Goal: Transaction & Acquisition: Purchase product/service

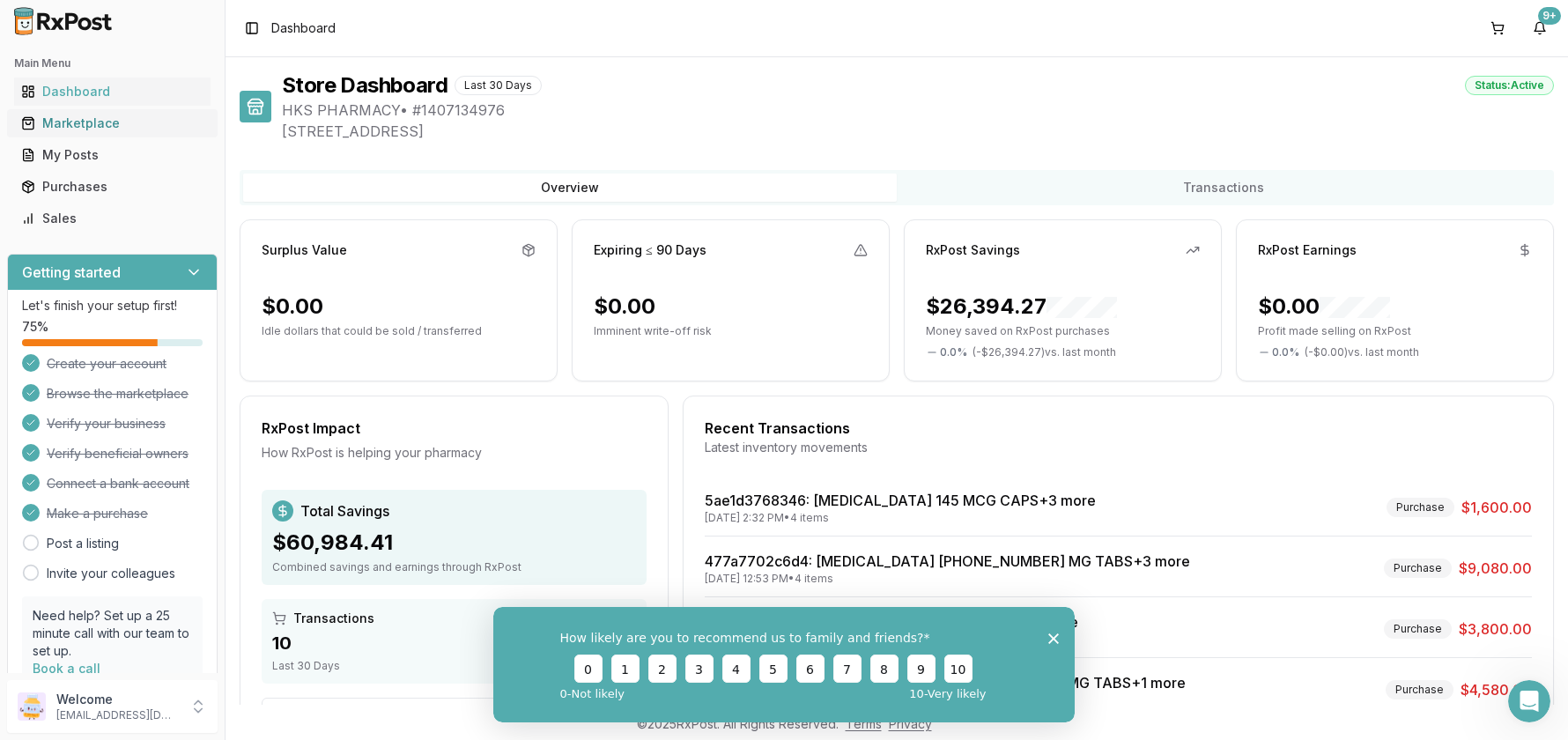
click at [55, 121] on div "Marketplace" at bounding box center [112, 123] width 183 height 18
click at [1052, 631] on div "How likely are you to recommend us to family and friends? 0 1 2 3 4 5 6 7 8 9 1…" at bounding box center [784, 663] width 581 height 115
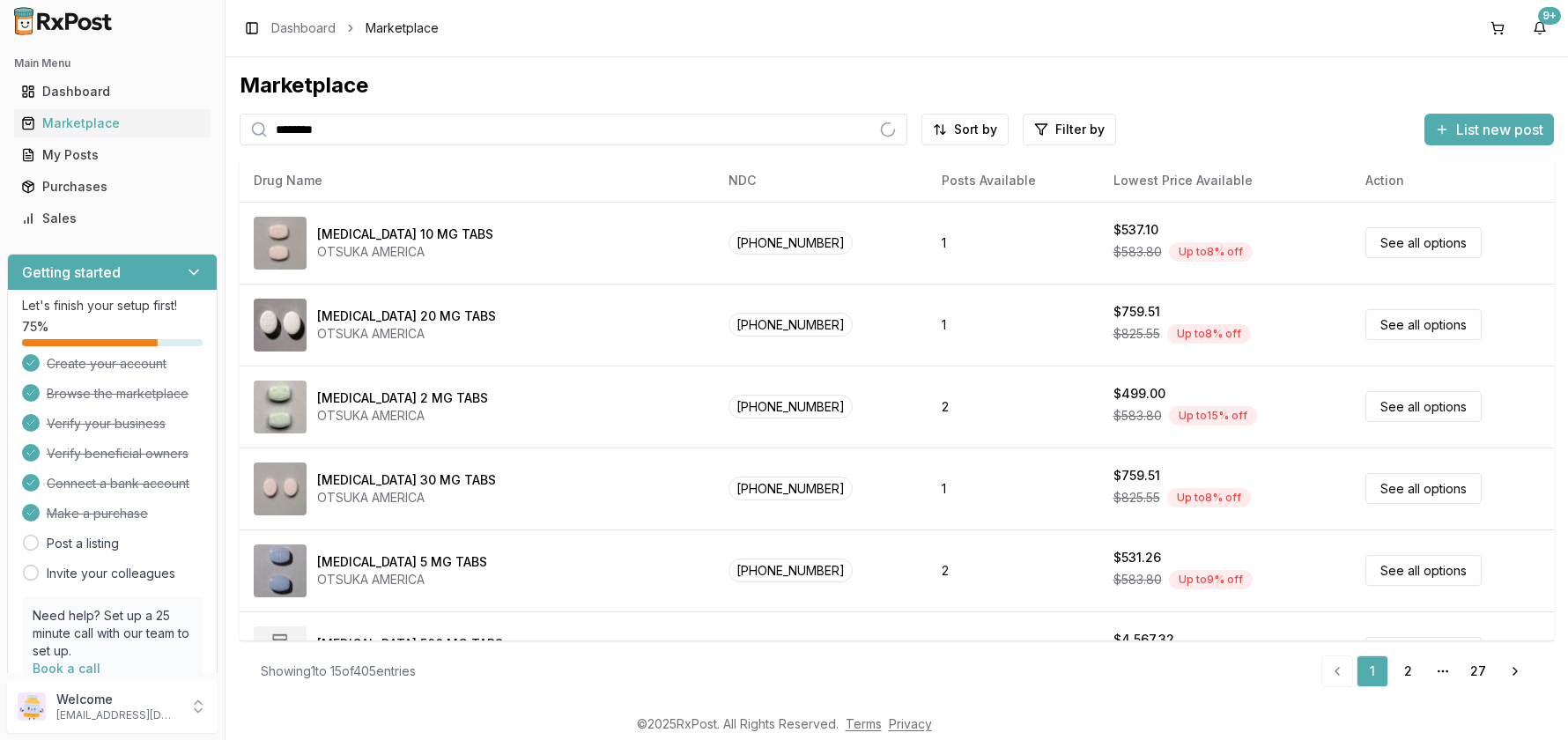
click at [403, 126] on input "********" at bounding box center [573, 130] width 668 height 32
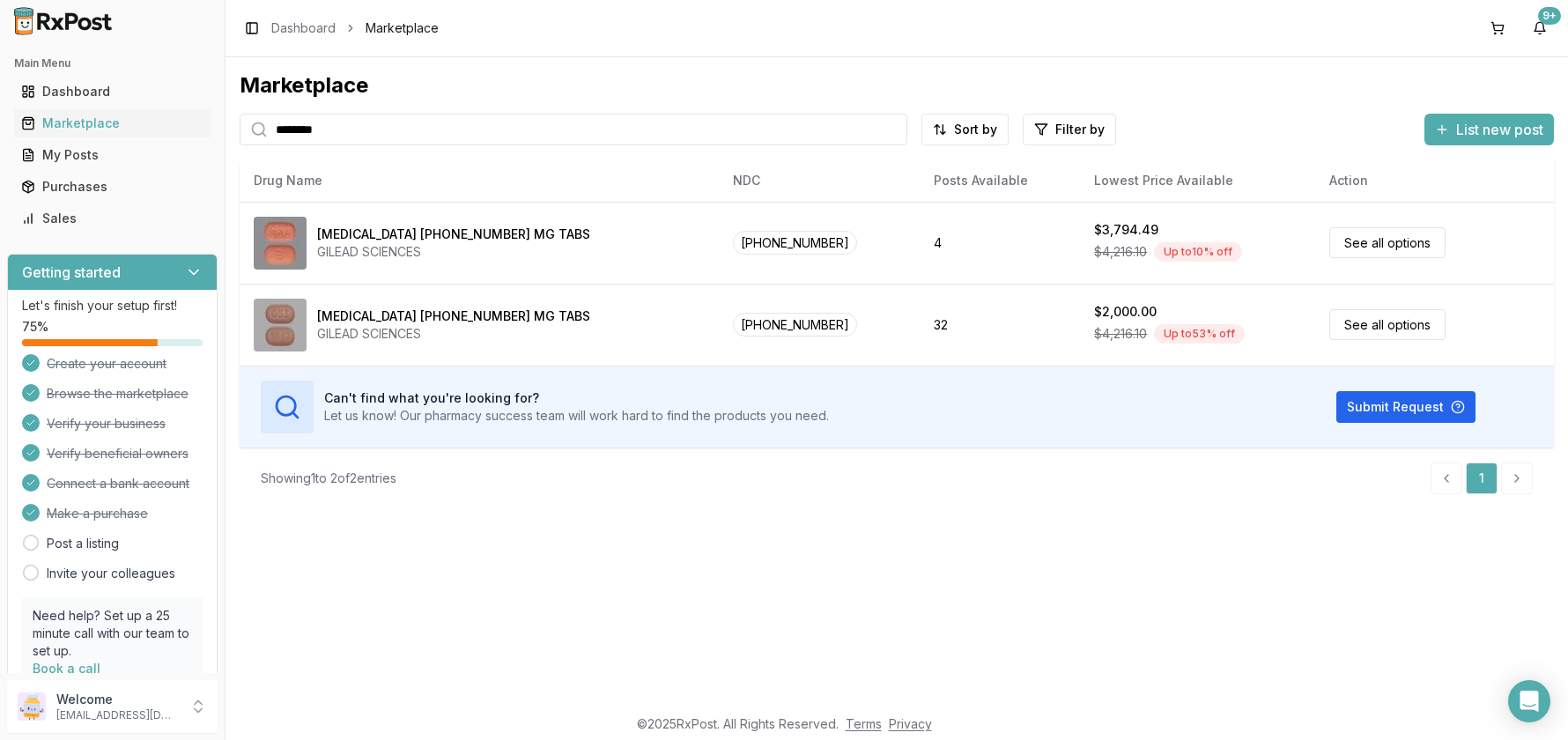
type input "********"
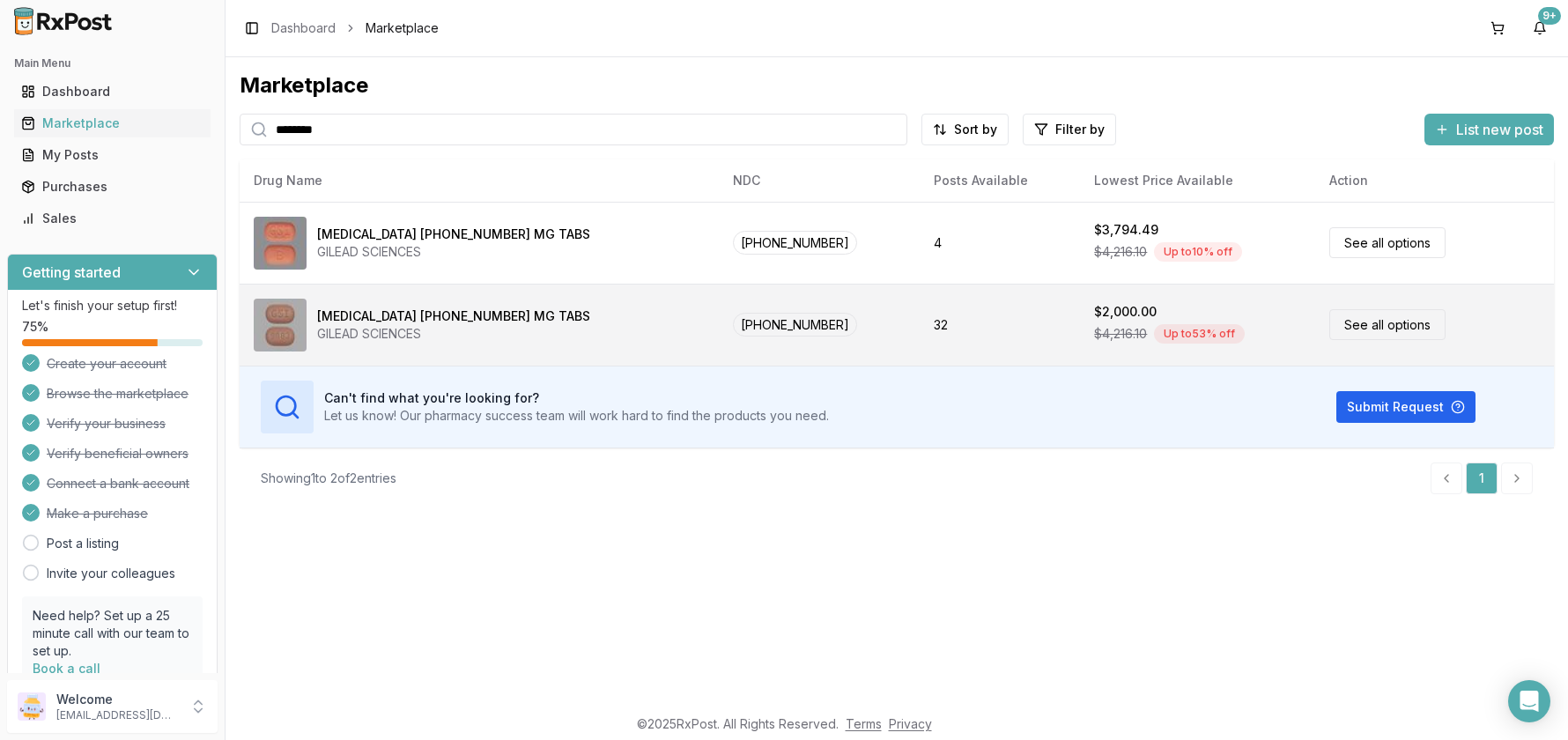
click at [396, 312] on div "[MEDICAL_DATA] [PHONE_NUMBER] MG TABS" at bounding box center [453, 316] width 273 height 18
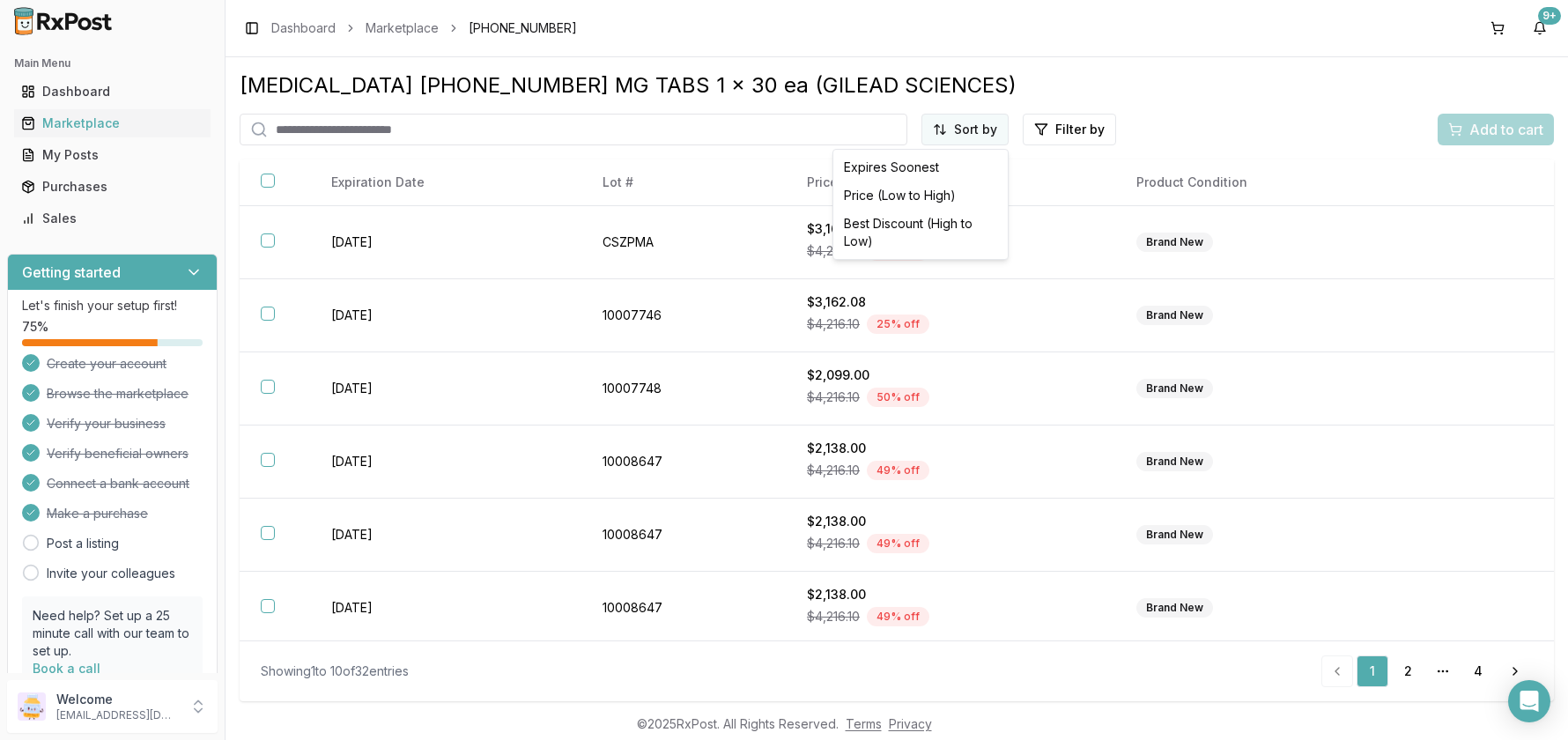
click at [943, 132] on html "Main Menu Dashboard Marketplace My Posts Purchases Sales Getting started Let's …" at bounding box center [784, 370] width 1568 height 740
click at [902, 197] on div "Price (Low to High)" at bounding box center [920, 196] width 167 height 28
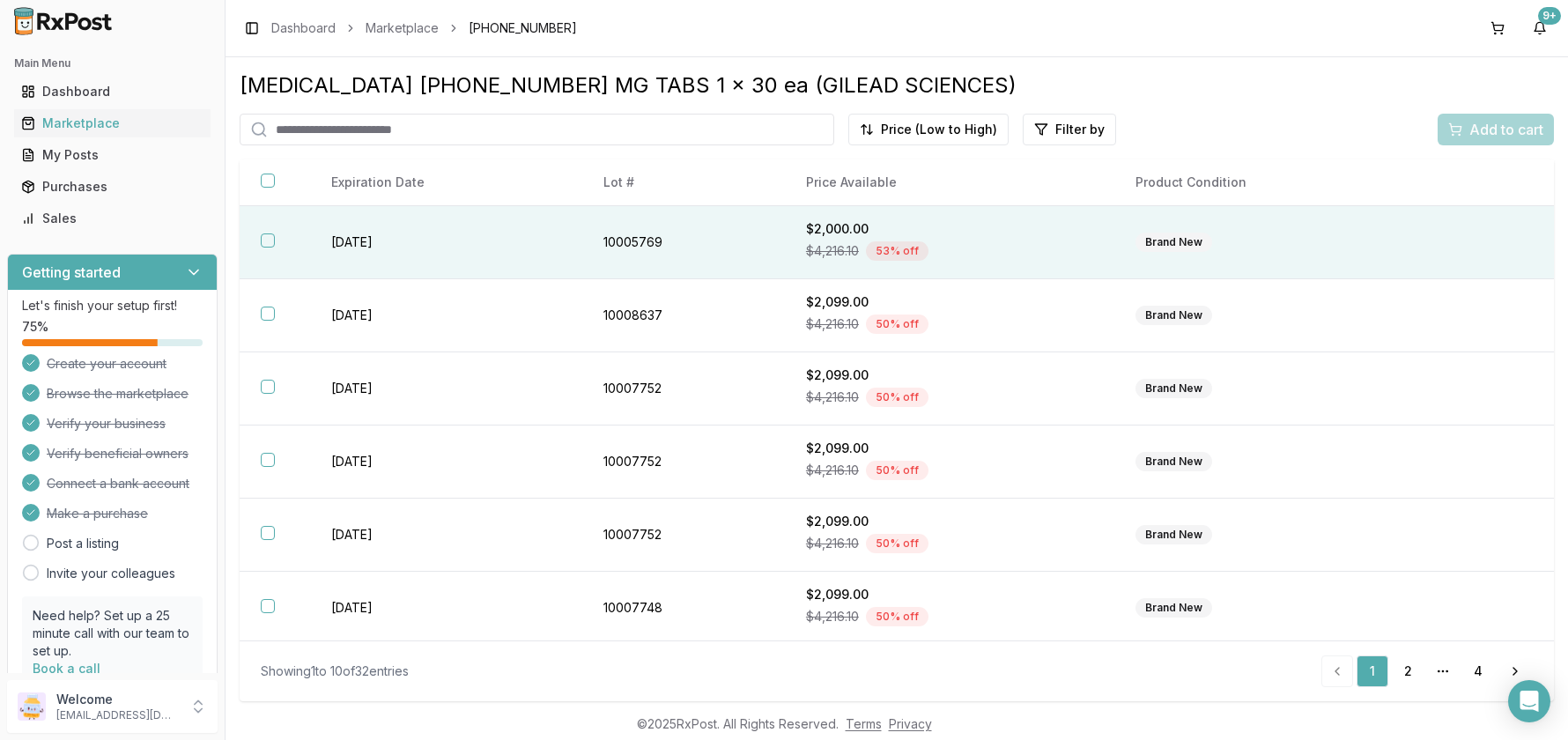
click at [324, 246] on td "2027-03-31" at bounding box center [446, 242] width 272 height 73
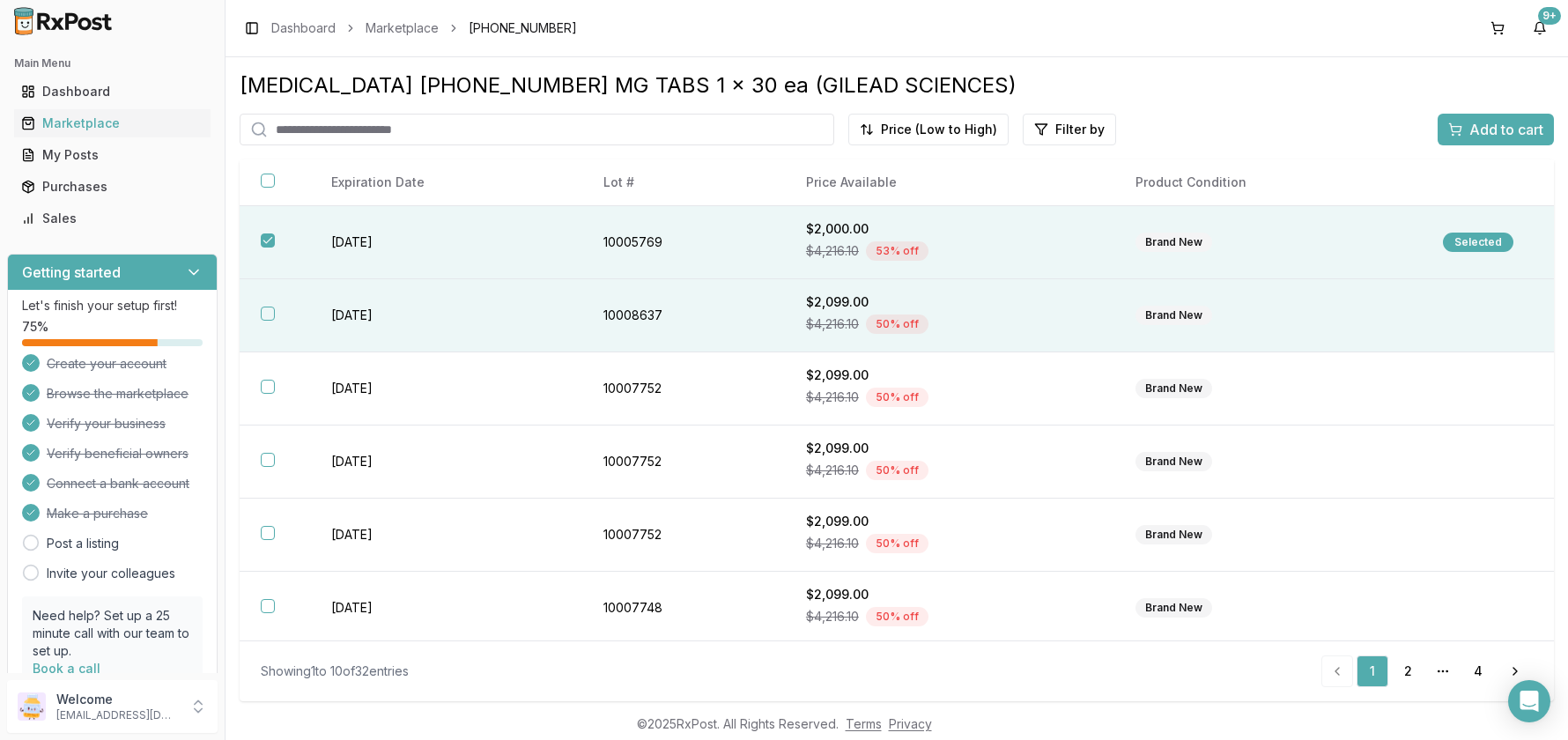
click at [338, 325] on td "2027-10-01" at bounding box center [446, 315] width 272 height 73
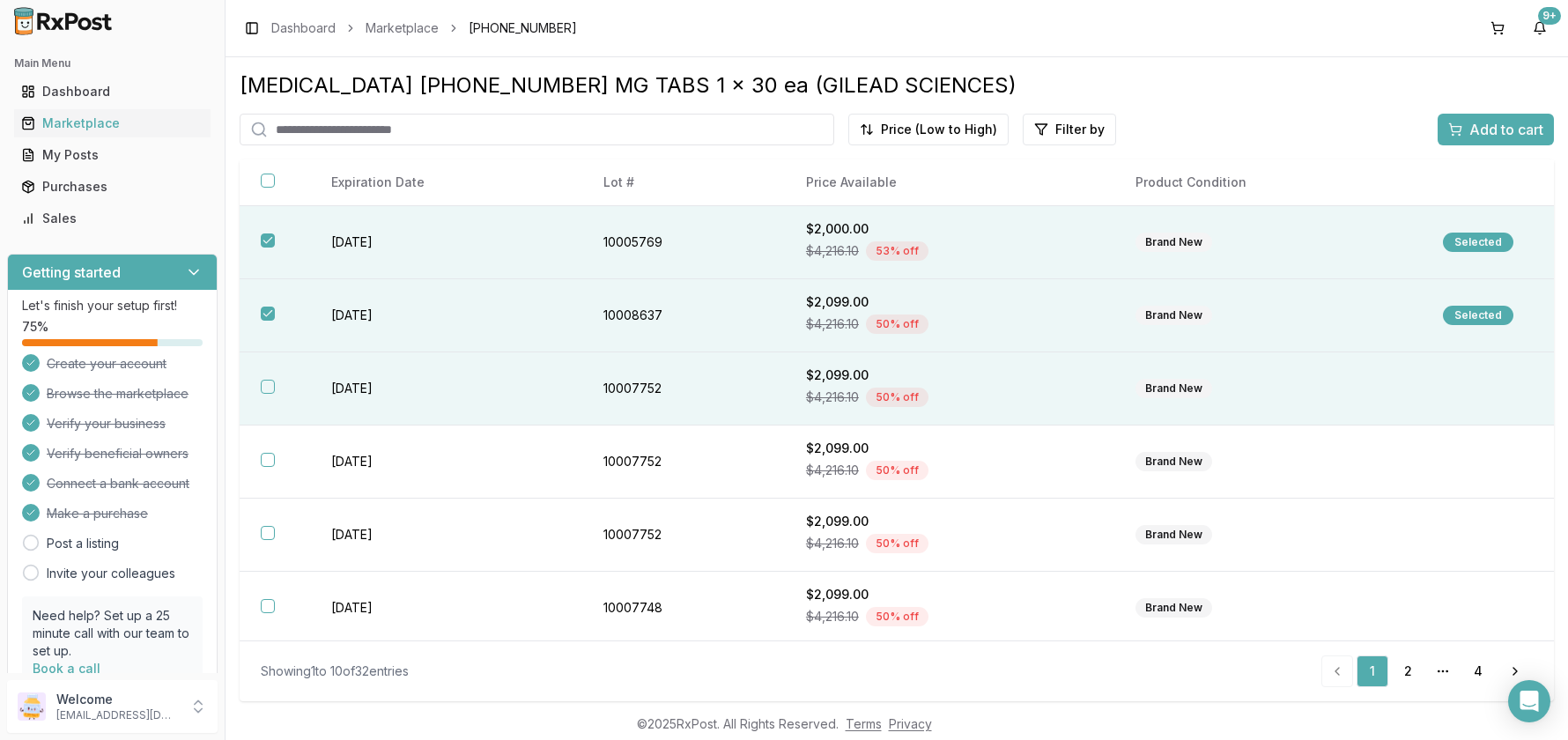
click at [336, 385] on td "2027-10-01" at bounding box center [446, 388] width 272 height 73
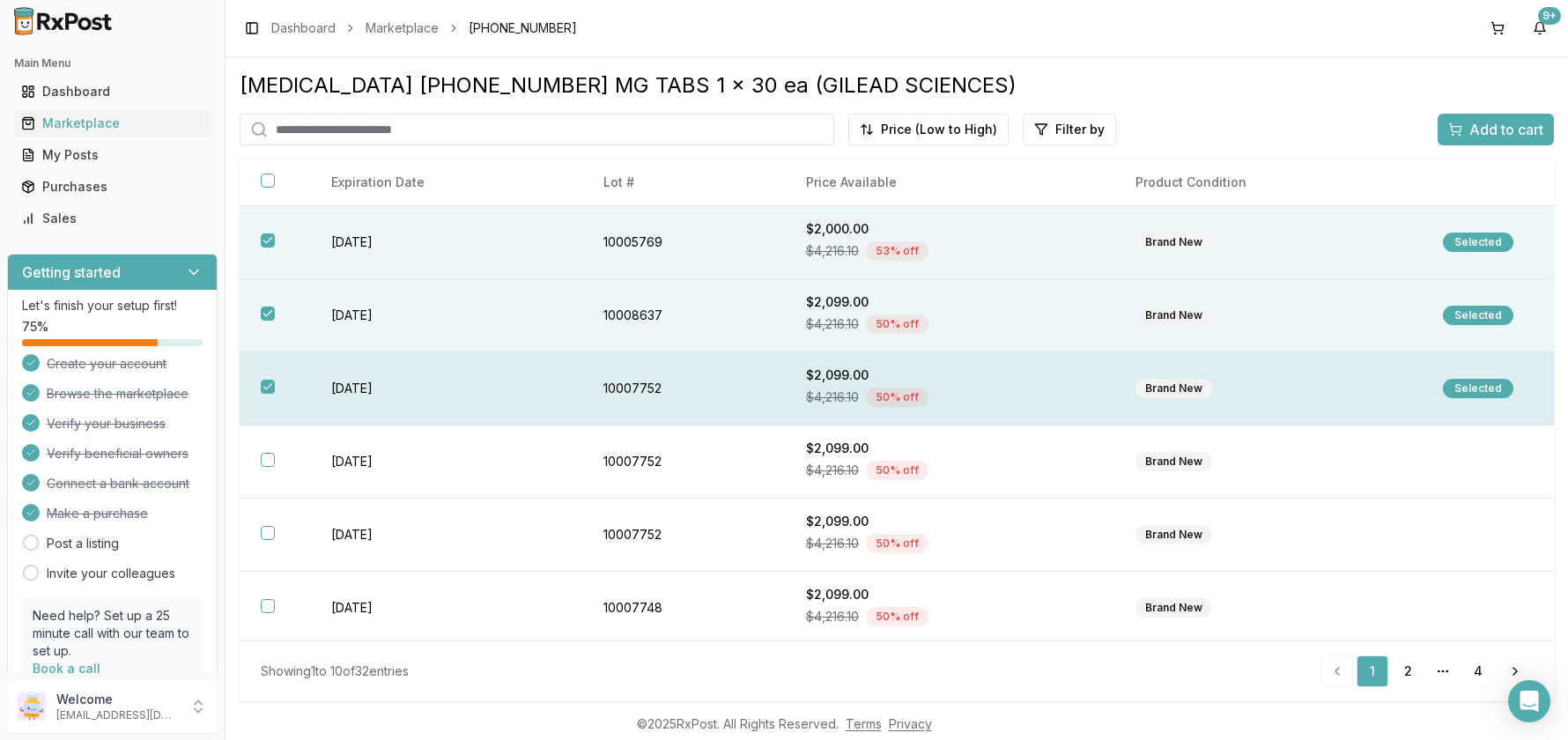
drag, startPoint x: 338, startPoint y: 385, endPoint x: 349, endPoint y: 380, distance: 12.1
click at [338, 386] on td "2027-10-01" at bounding box center [446, 388] width 272 height 73
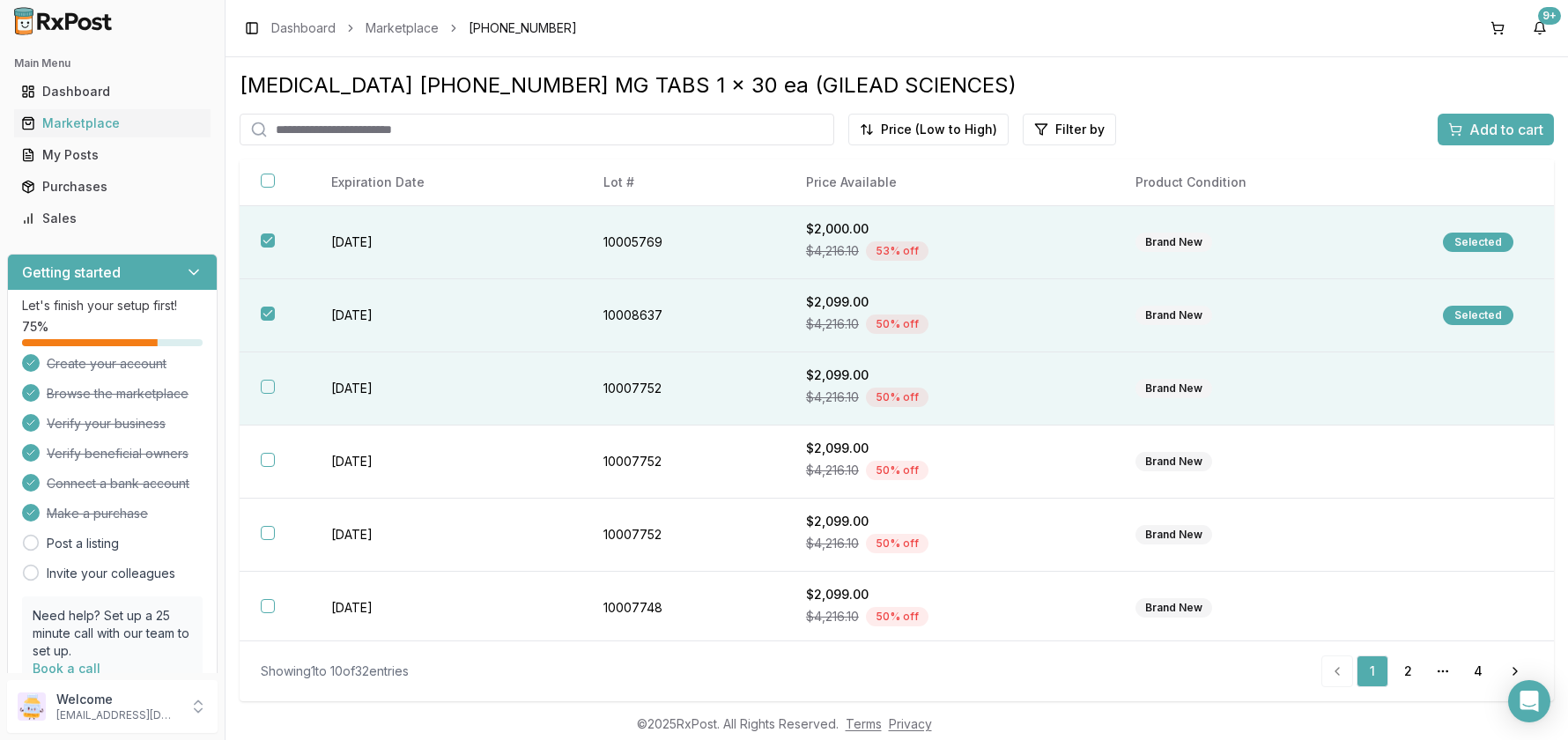
click at [380, 388] on td "2027-10-01" at bounding box center [446, 388] width 272 height 73
click at [1519, 120] on span "Add to cart" at bounding box center [1506, 130] width 74 height 21
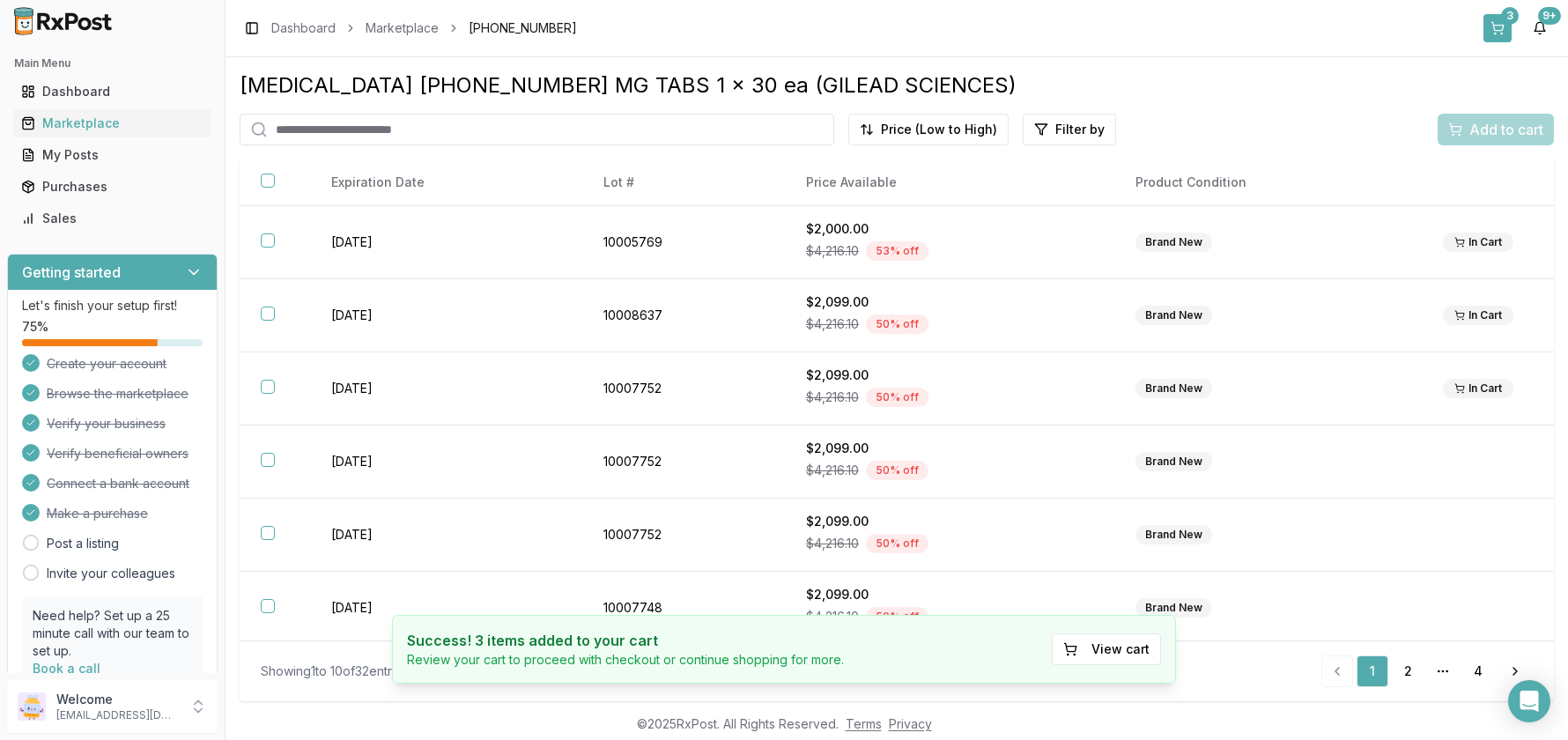
click at [1497, 30] on button "3" at bounding box center [1498, 28] width 28 height 28
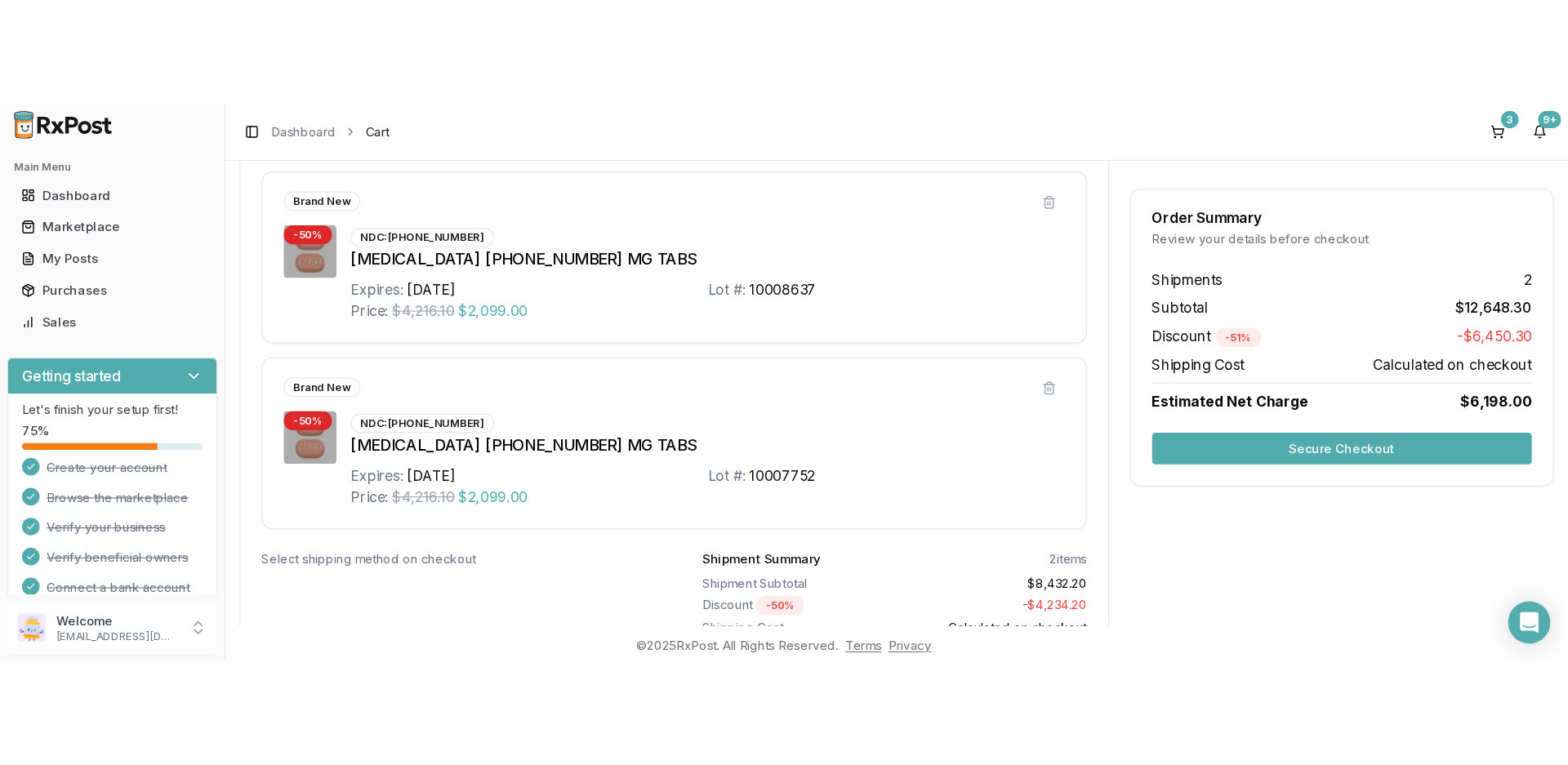
scroll to position [250, 0]
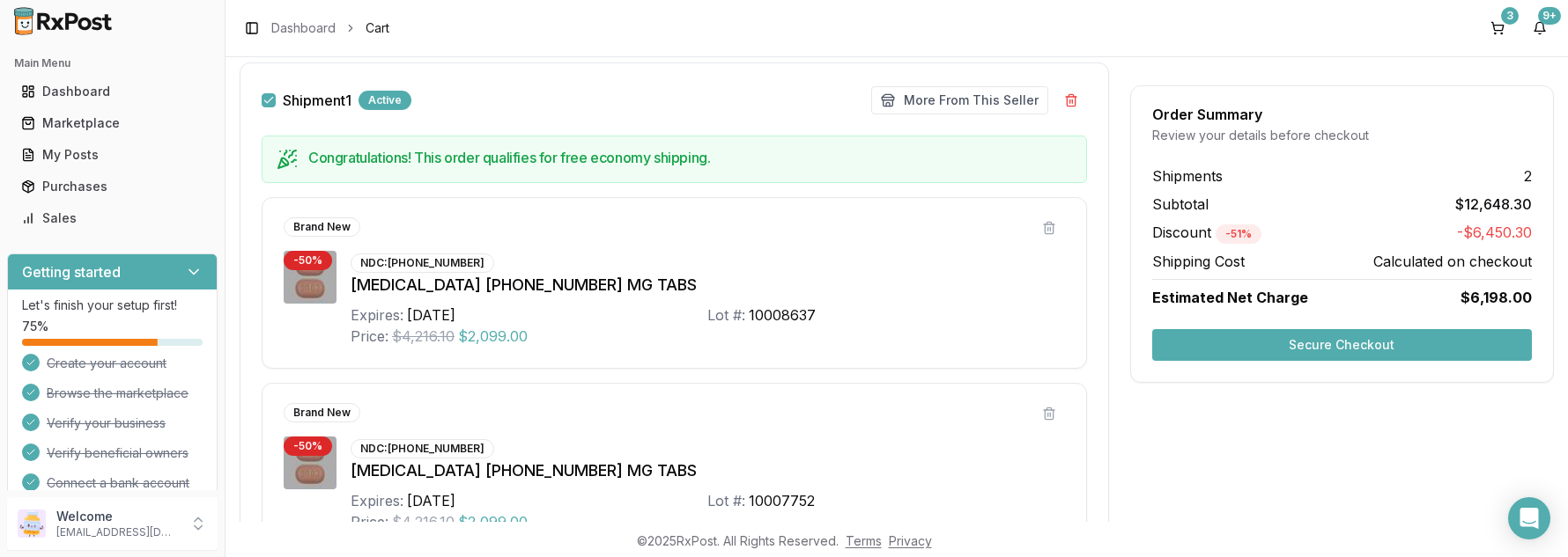
click at [1427, 339] on button "Secure Checkout" at bounding box center [1342, 345] width 379 height 32
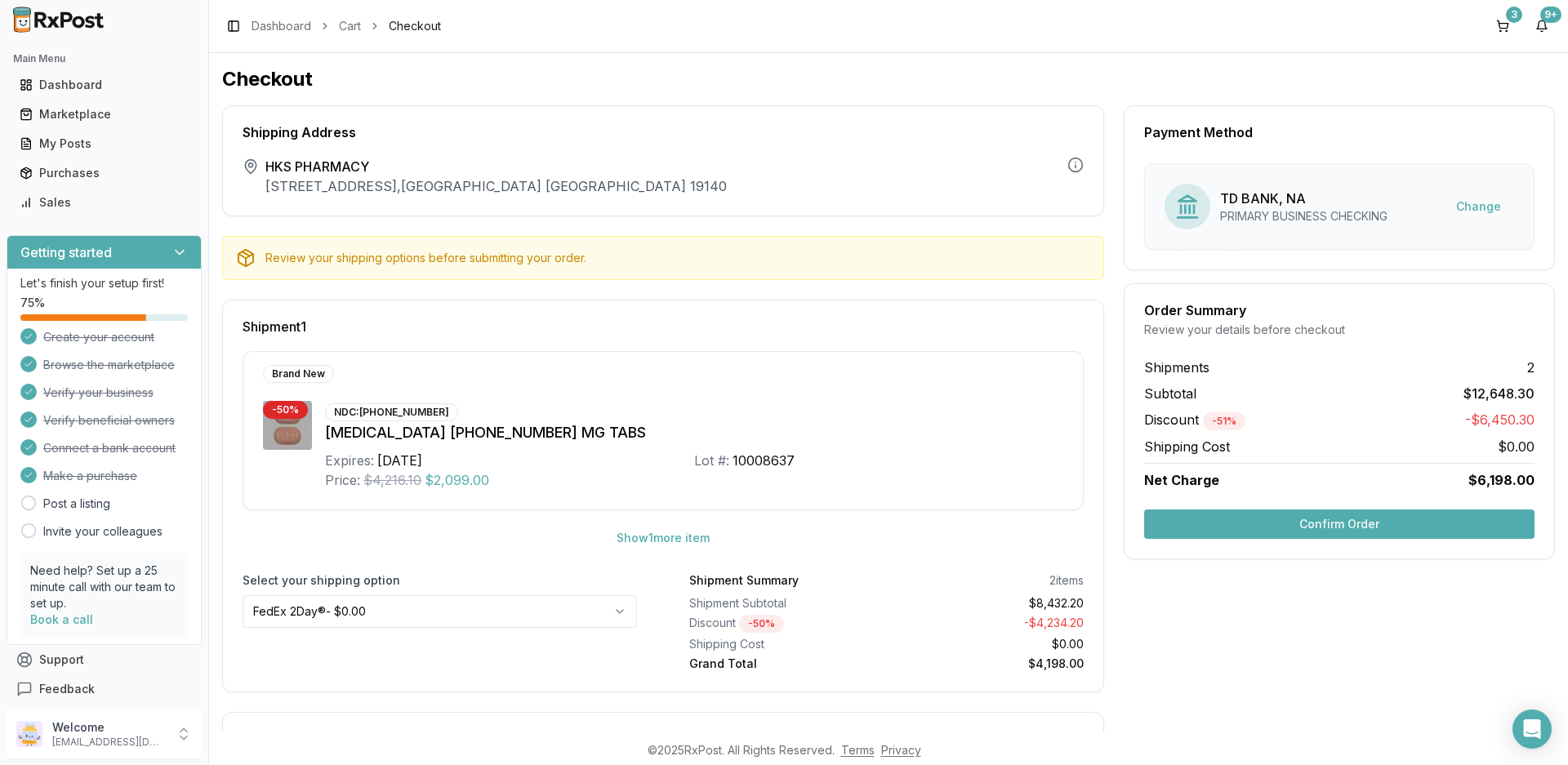
click at [1258, 530] on button "Confirm Order" at bounding box center [1339, 525] width 390 height 30
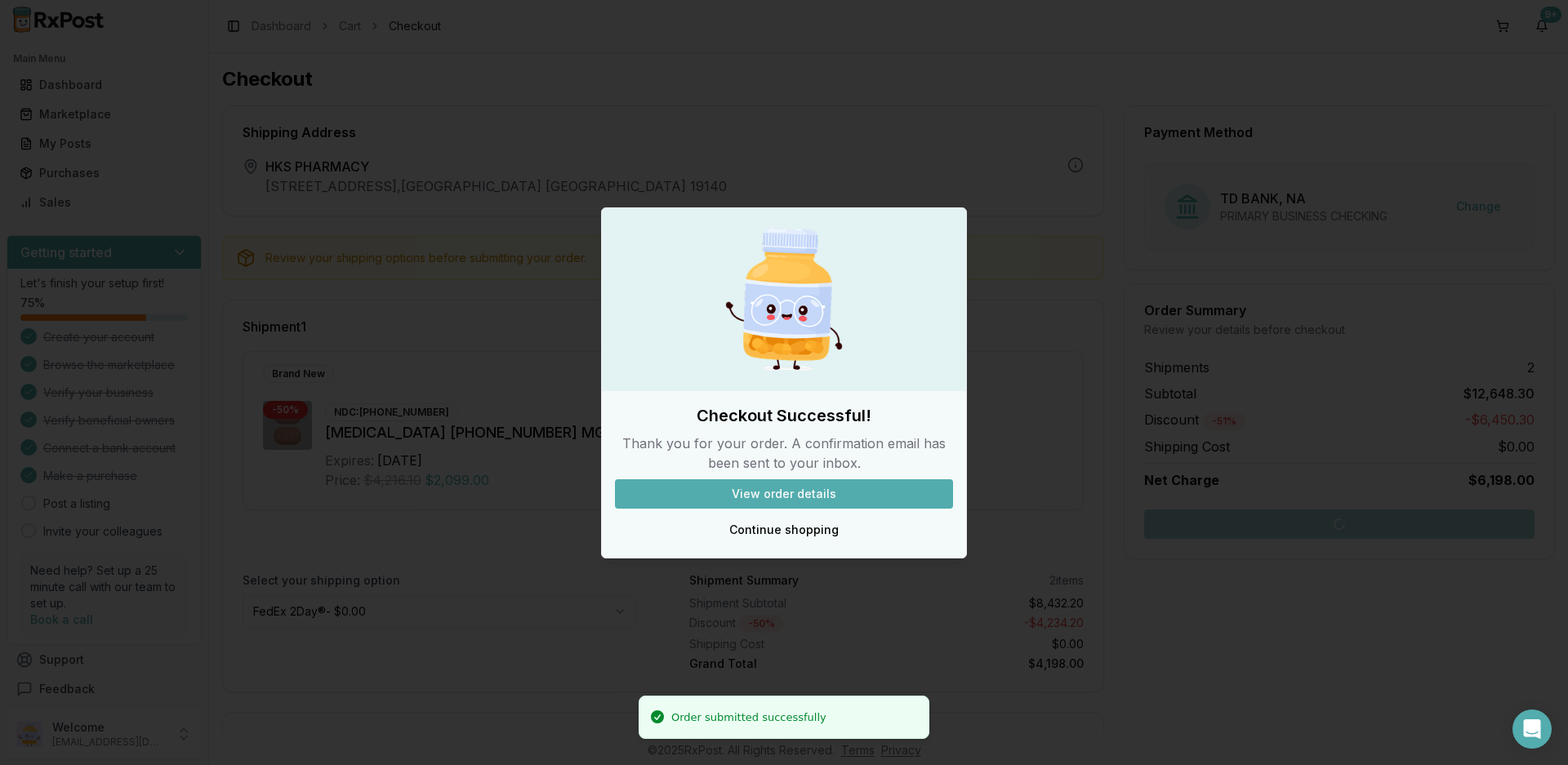
click at [823, 497] on button "View order details" at bounding box center [784, 494] width 338 height 30
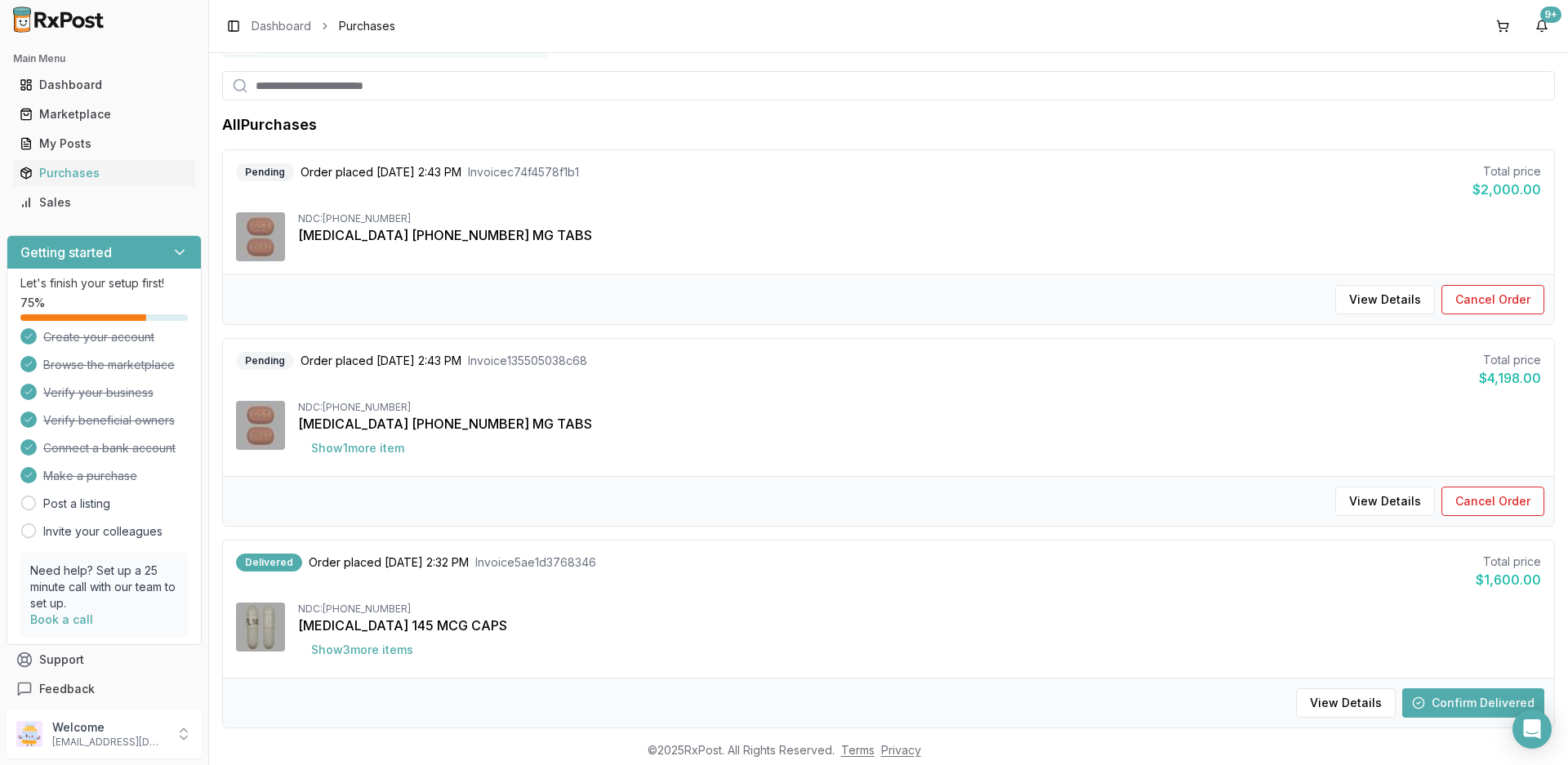
scroll to position [163, 0]
